Goal: Transaction & Acquisition: Purchase product/service

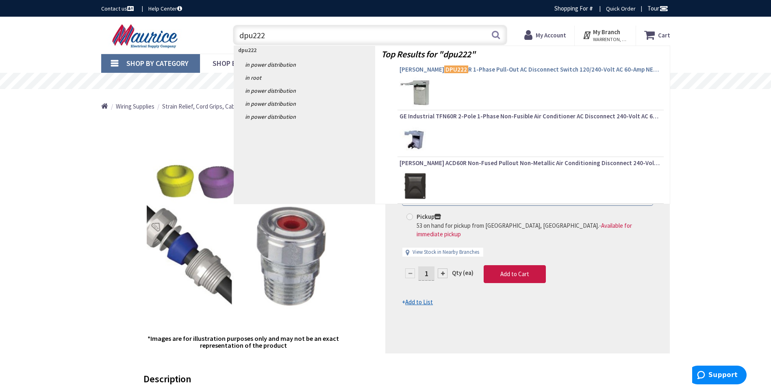
type input "dpu222"
click at [465, 75] on link "Eaton DPU222 R 1-Phase Pull-Out AC Disconnect Switch 120/240-Volt AC 60-Amp NEM…" at bounding box center [531, 70] width 262 height 10
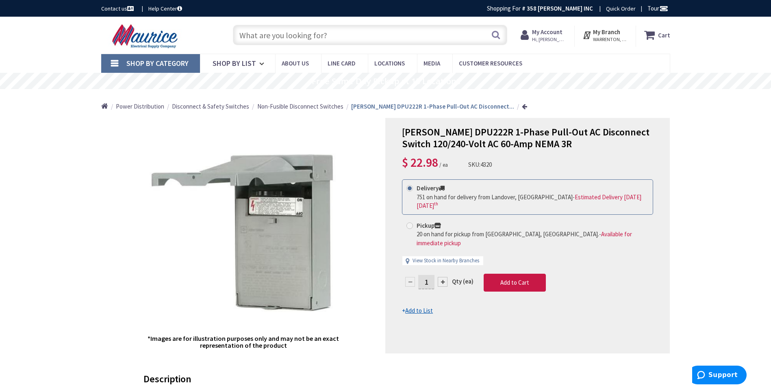
click at [434, 275] on input "1" at bounding box center [426, 282] width 16 height 14
type input "10"
click at [534, 269] on form "This product is Discontinued Delivery 751 on hand for delivery from Landover, M…" at bounding box center [527, 247] width 251 height 136
click at [518, 274] on button "Add to Cart" at bounding box center [515, 283] width 62 height 18
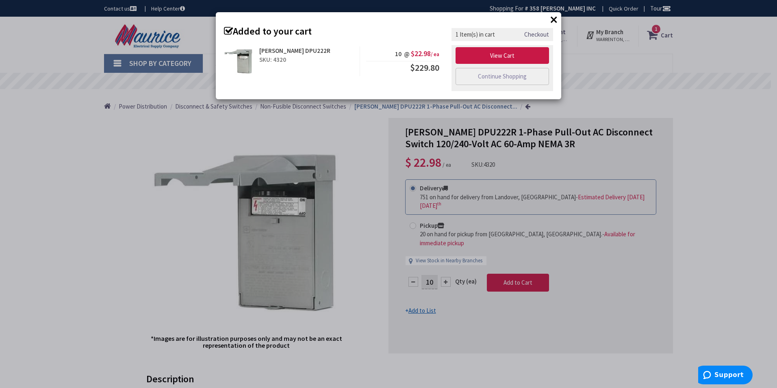
click at [555, 17] on button "×" at bounding box center [554, 19] width 12 height 12
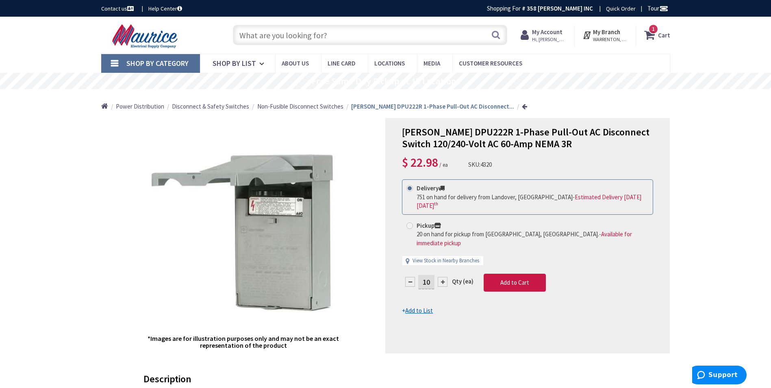
click at [650, 37] on icon at bounding box center [651, 35] width 14 height 15
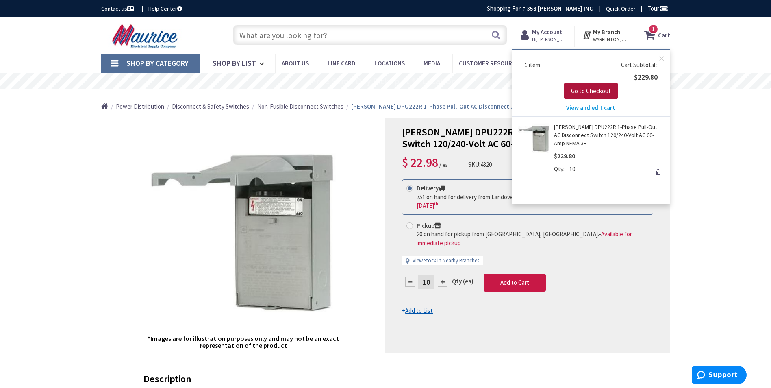
click at [590, 91] on span "Go to Checkout" at bounding box center [591, 91] width 40 height 8
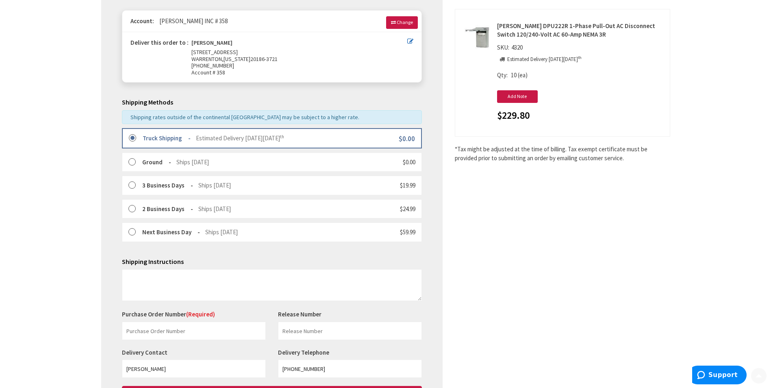
scroll to position [122, 0]
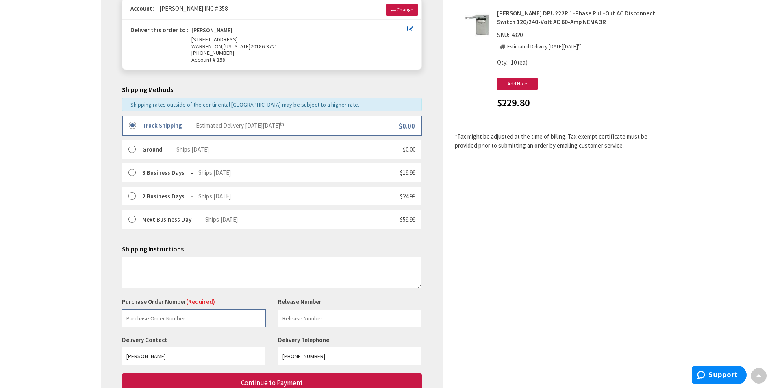
click at [161, 319] on input "text" at bounding box center [194, 318] width 144 height 18
paste input "383323070"
type input "383323070"
click at [320, 326] on input "text" at bounding box center [350, 318] width 144 height 18
type input "WAREHOUSE STOCK"
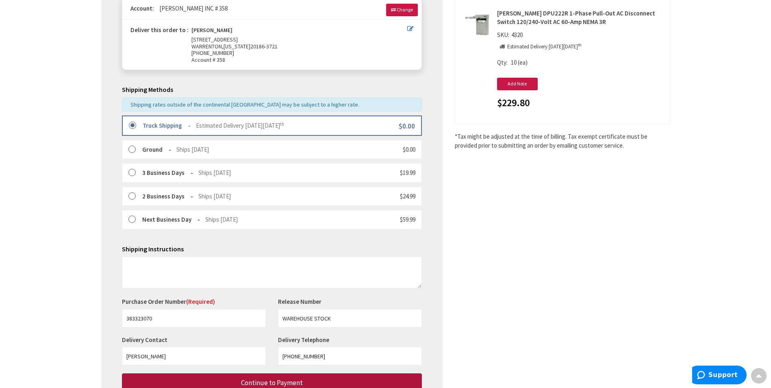
click at [315, 379] on button "Continue to Payment" at bounding box center [272, 382] width 300 height 19
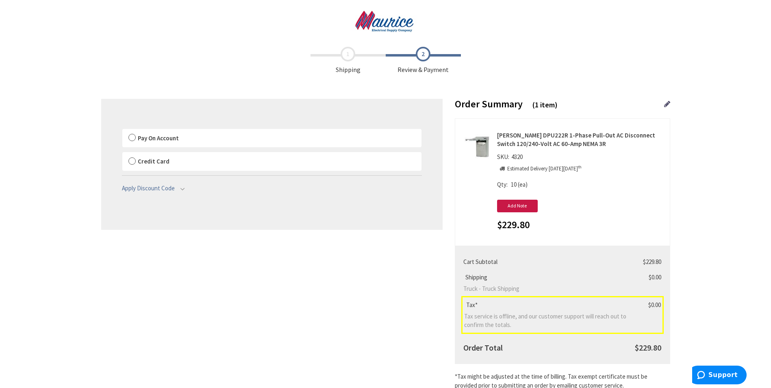
click at [126, 138] on label "Pay On Account" at bounding box center [271, 138] width 299 height 19
click at [132, 138] on label "Pay On Account" at bounding box center [271, 138] width 299 height 19
click at [133, 135] on label "Pay On Account" at bounding box center [271, 138] width 299 height 19
click at [122, 130] on input "Pay On Account" at bounding box center [122, 130] width 0 height 0
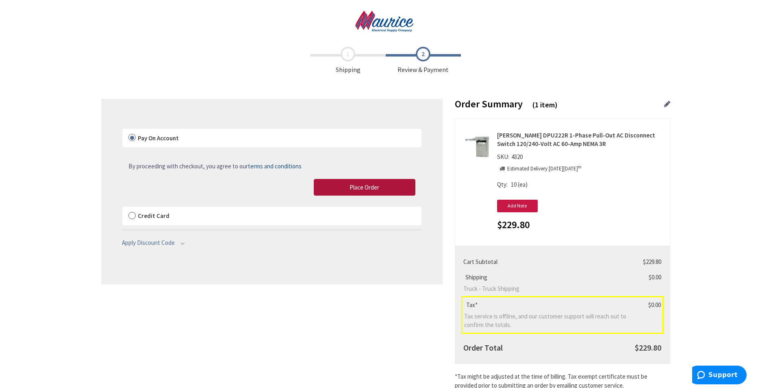
click at [343, 184] on button "Place Order" at bounding box center [365, 187] width 102 height 17
